Goal: Task Accomplishment & Management: Manage account settings

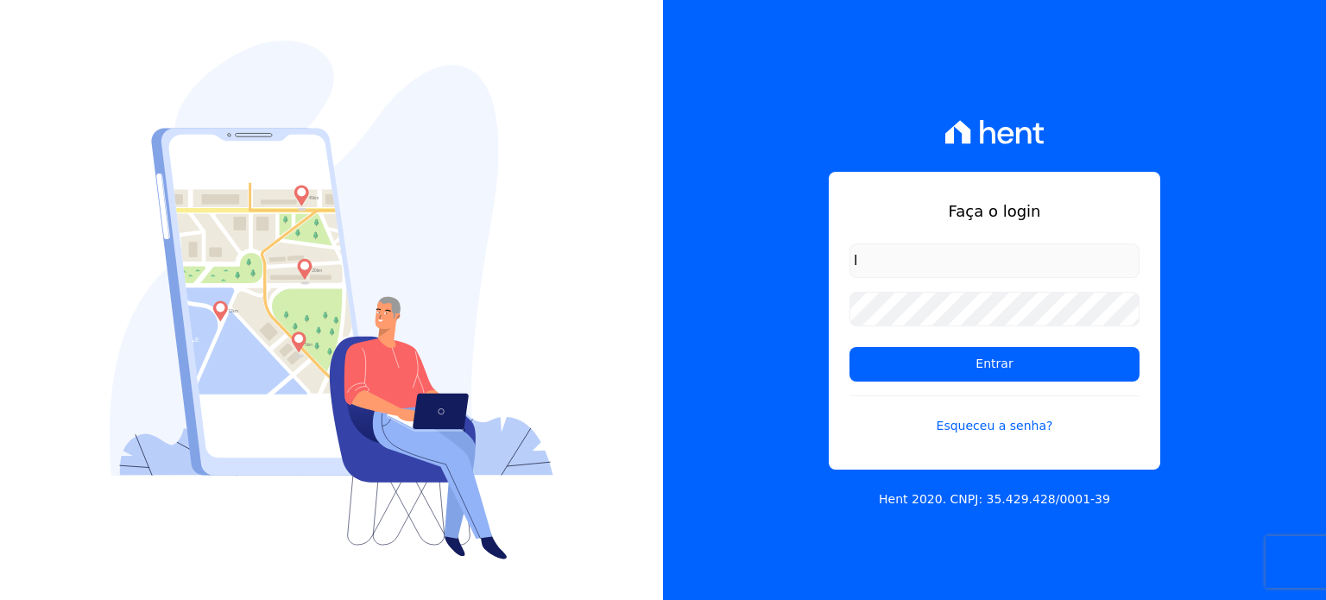
click at [940, 262] on input "l" at bounding box center [995, 261] width 290 height 35
type input "[PERSON_NAME][EMAIL_ADDRESS][DOMAIN_NAME]"
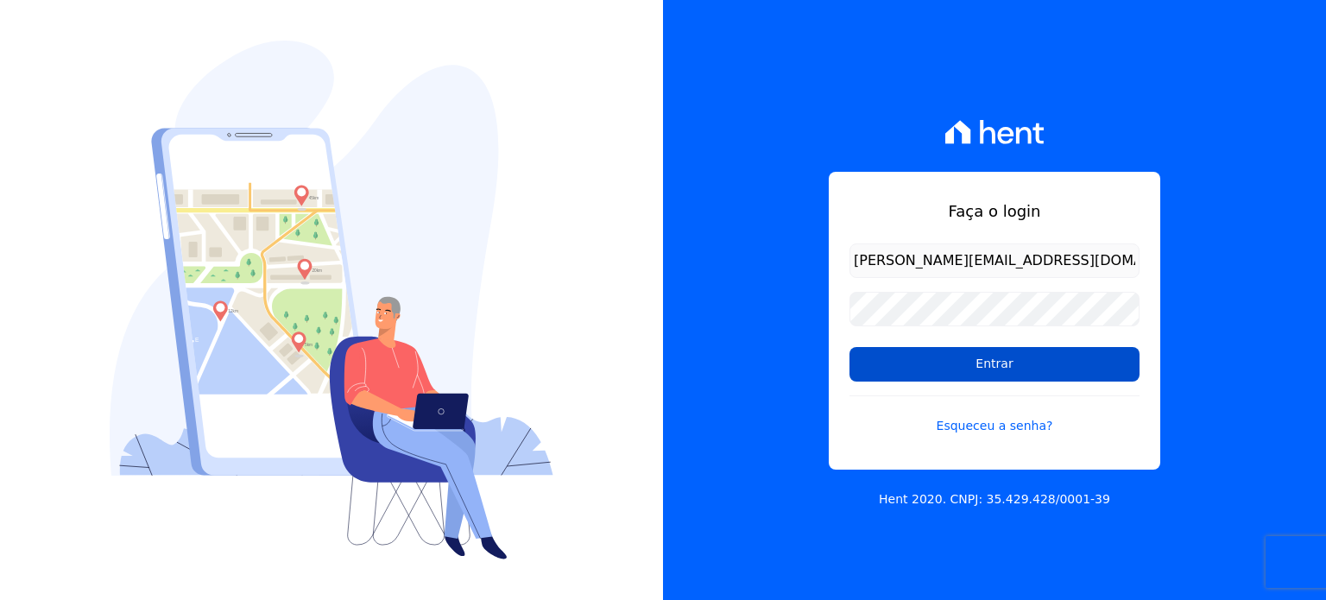
click at [978, 373] on input "Entrar" at bounding box center [995, 364] width 290 height 35
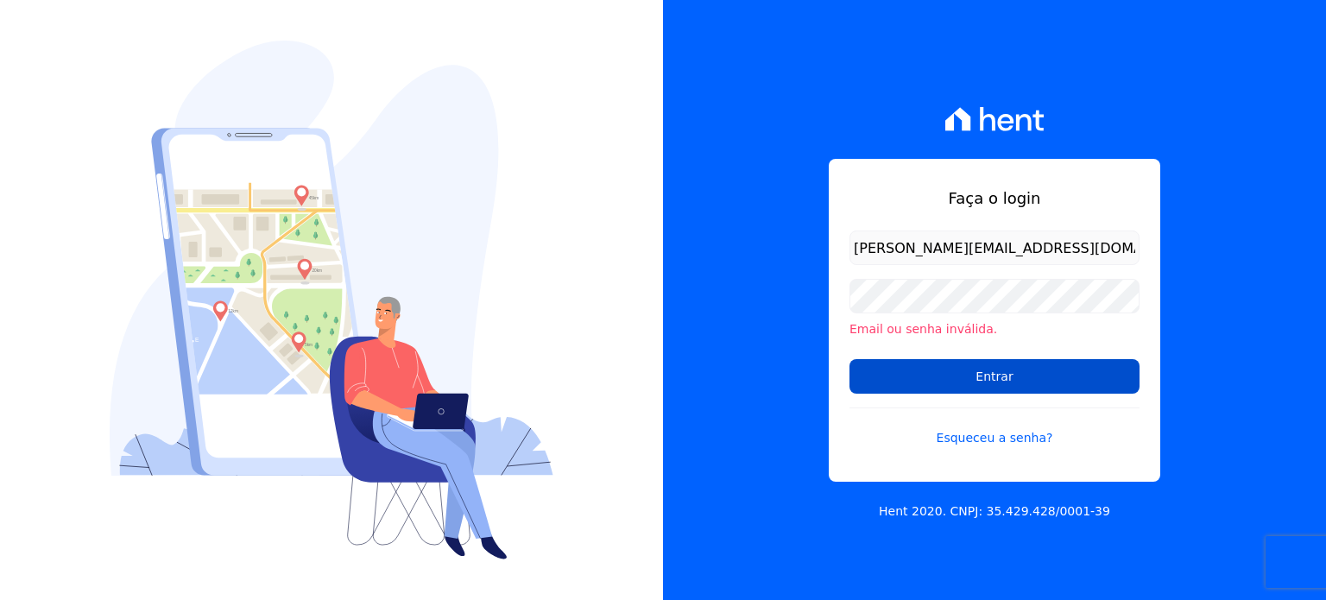
click at [968, 383] on input "Entrar" at bounding box center [995, 376] width 290 height 35
